Goal: Obtain resource: Download file/media

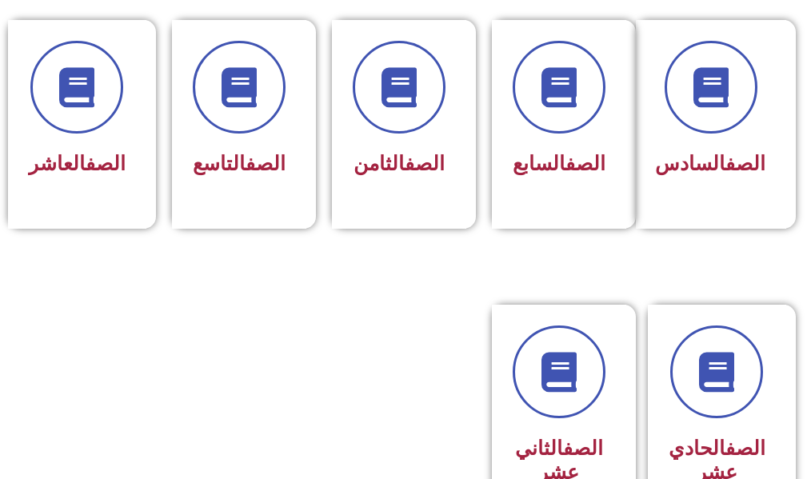
scroll to position [960, 0]
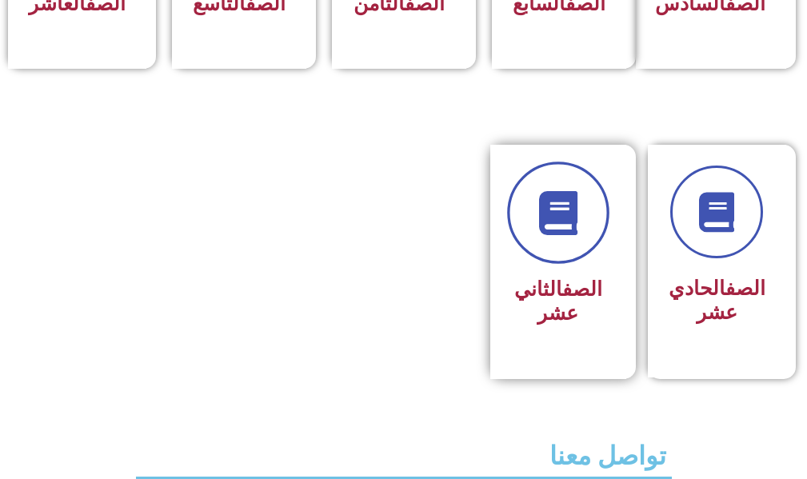
click at [516, 250] on link at bounding box center [558, 213] width 102 height 102
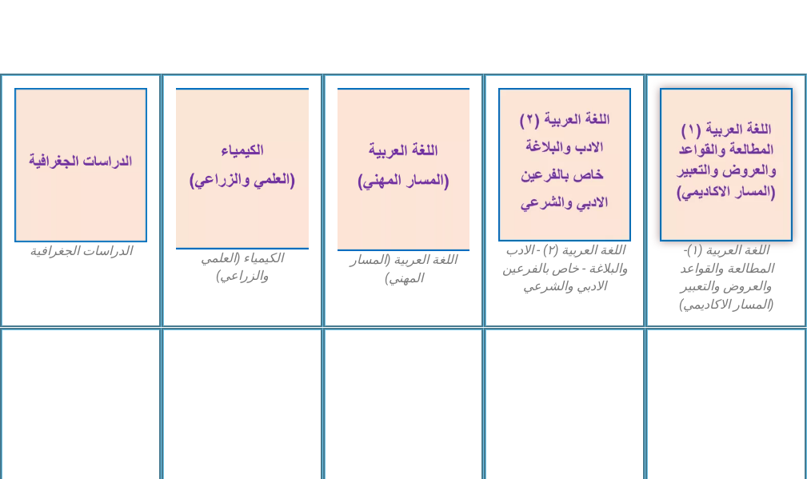
scroll to position [640, 0]
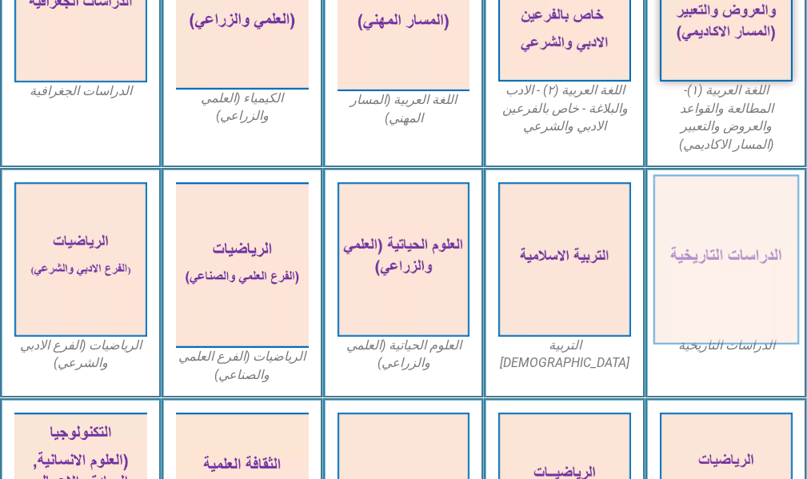
click at [758, 243] on img at bounding box center [727, 259] width 146 height 170
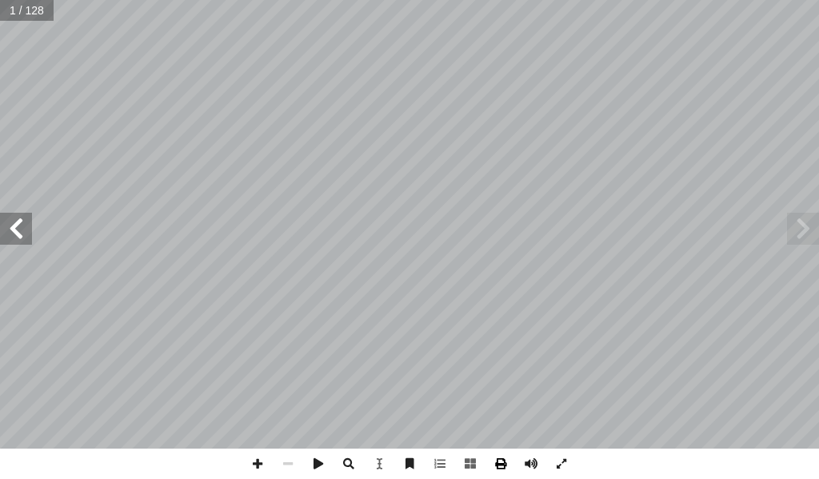
click at [498, 465] on span at bounding box center [501, 464] width 30 height 30
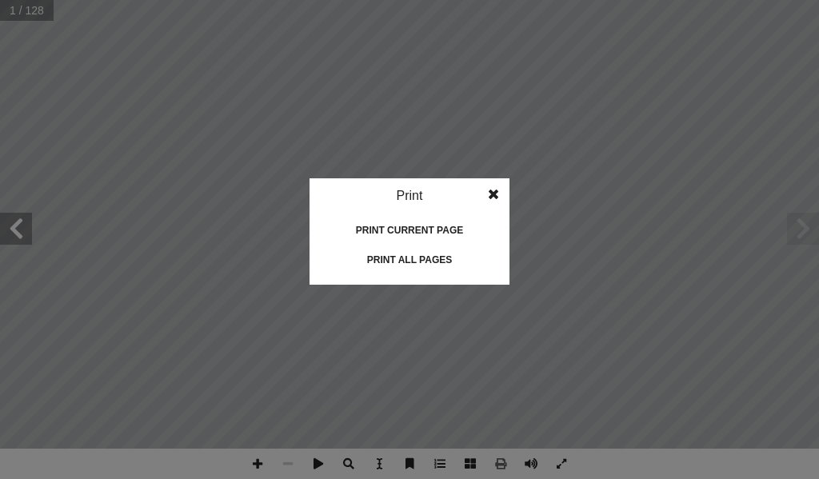
click at [439, 251] on div "Print all pages" at bounding box center [410, 260] width 160 height 26
